Goal: Find specific page/section: Find specific page/section

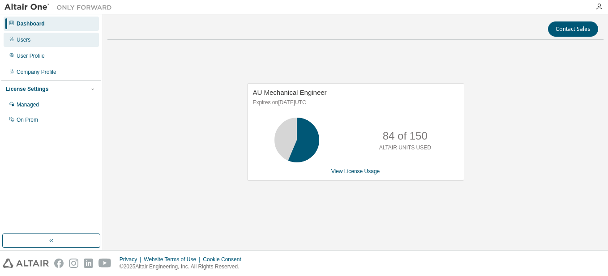
click at [40, 35] on div "Users" at bounding box center [51, 40] width 95 height 14
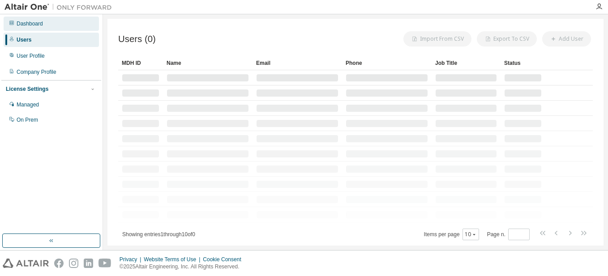
click at [48, 22] on div "Dashboard" at bounding box center [51, 24] width 95 height 14
